Goal: Transaction & Acquisition: Purchase product/service

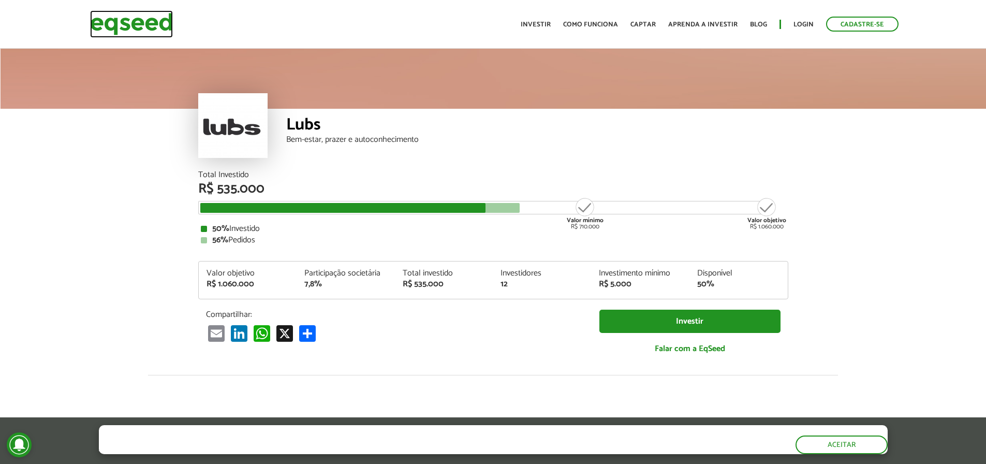
click at [117, 19] on img at bounding box center [131, 23] width 83 height 27
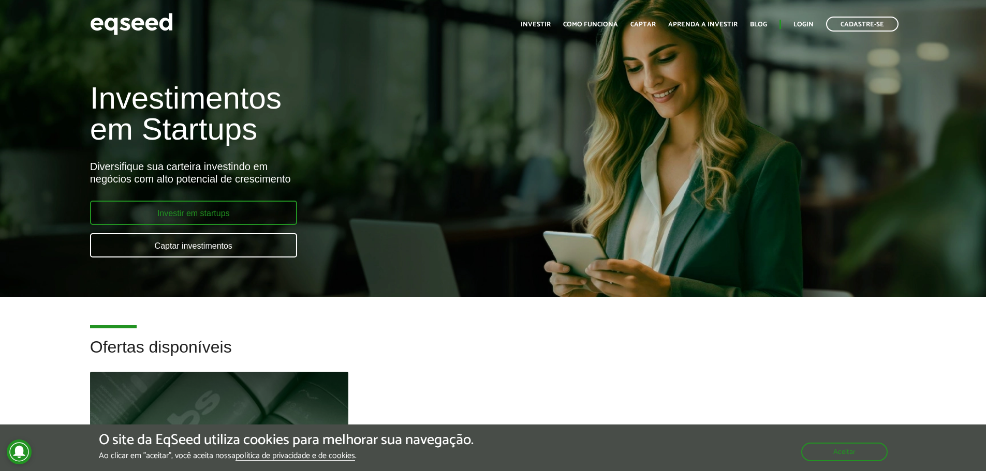
click at [202, 211] on link "Investir em startups" at bounding box center [193, 213] width 207 height 24
